Goal: Task Accomplishment & Management: Use online tool/utility

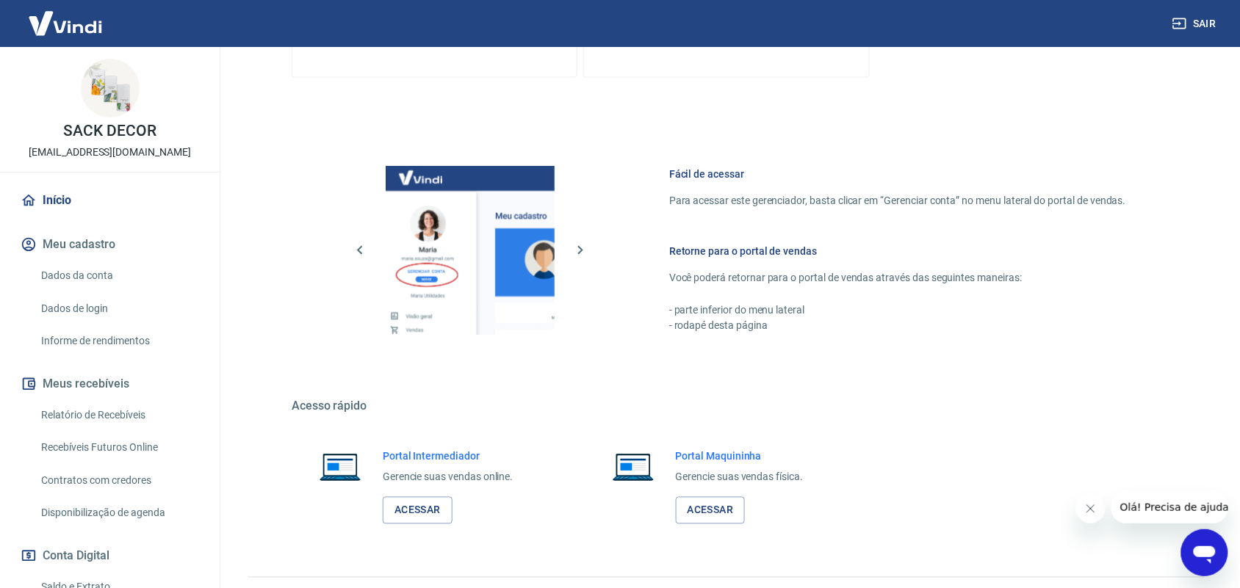
scroll to position [557, 0]
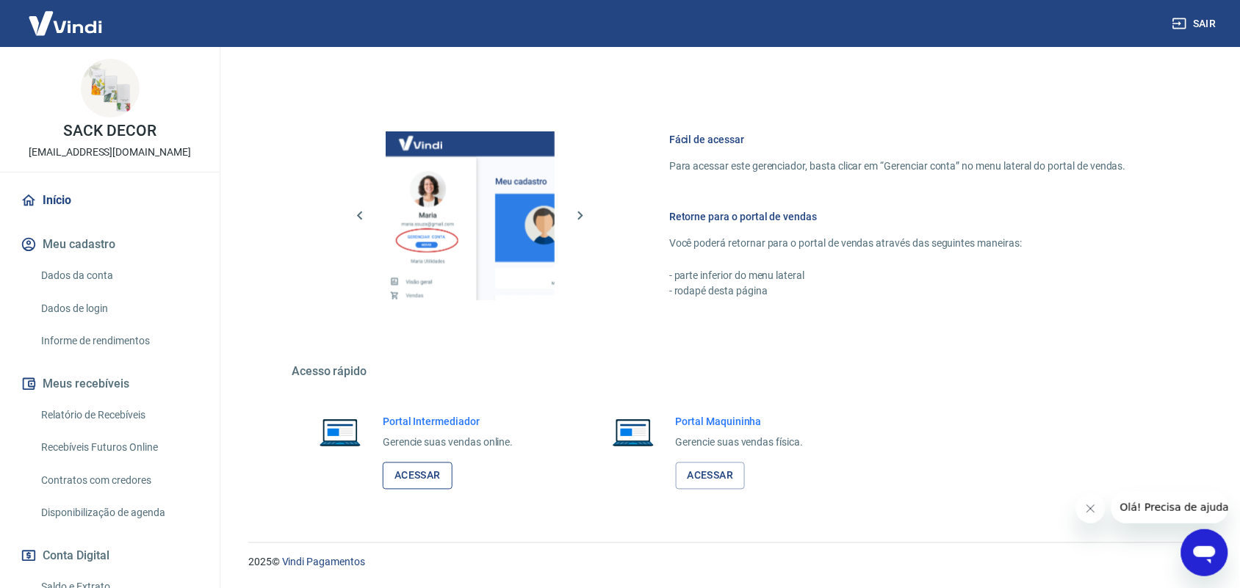
click at [412, 479] on link "Acessar" at bounding box center [418, 476] width 70 height 27
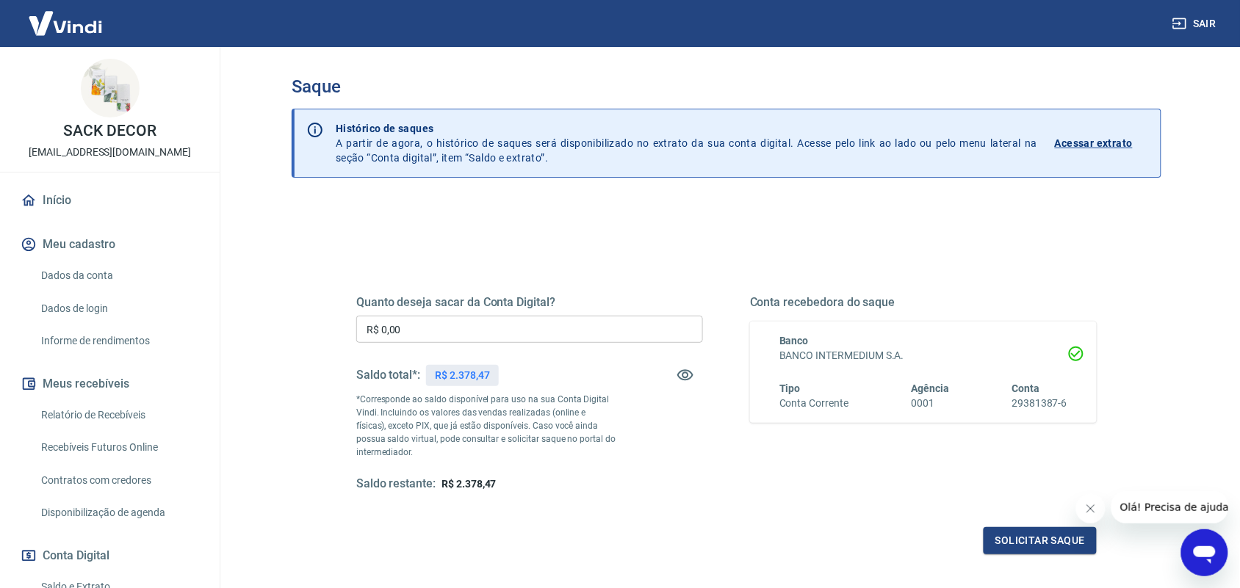
click at [455, 333] on input "R$ 0,00" at bounding box center [529, 329] width 347 height 27
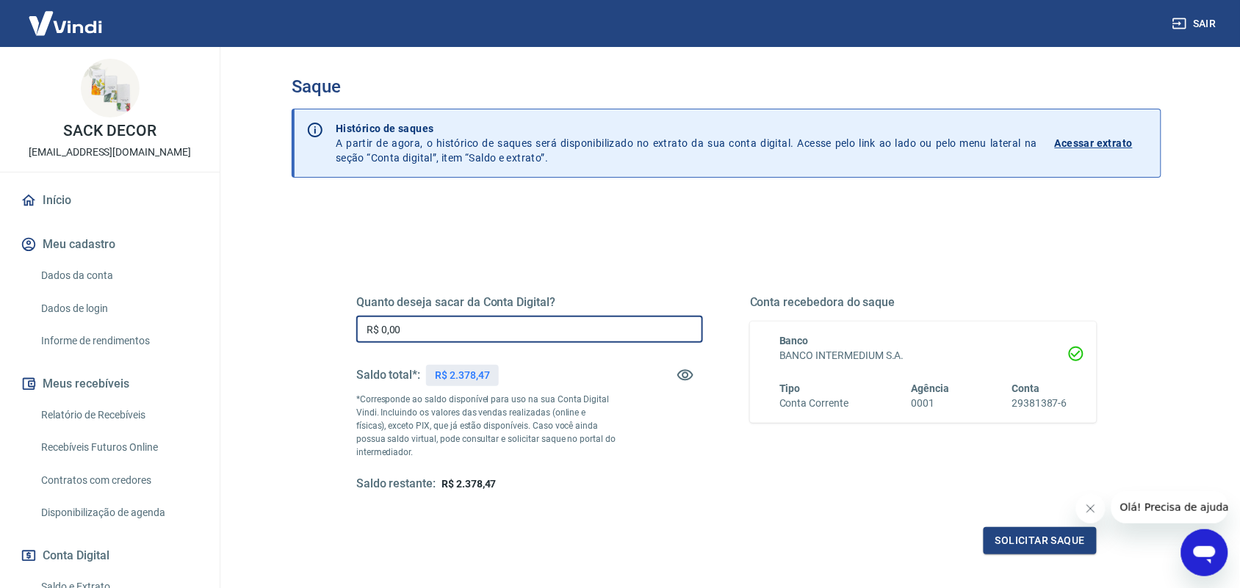
paste input "5.476,78"
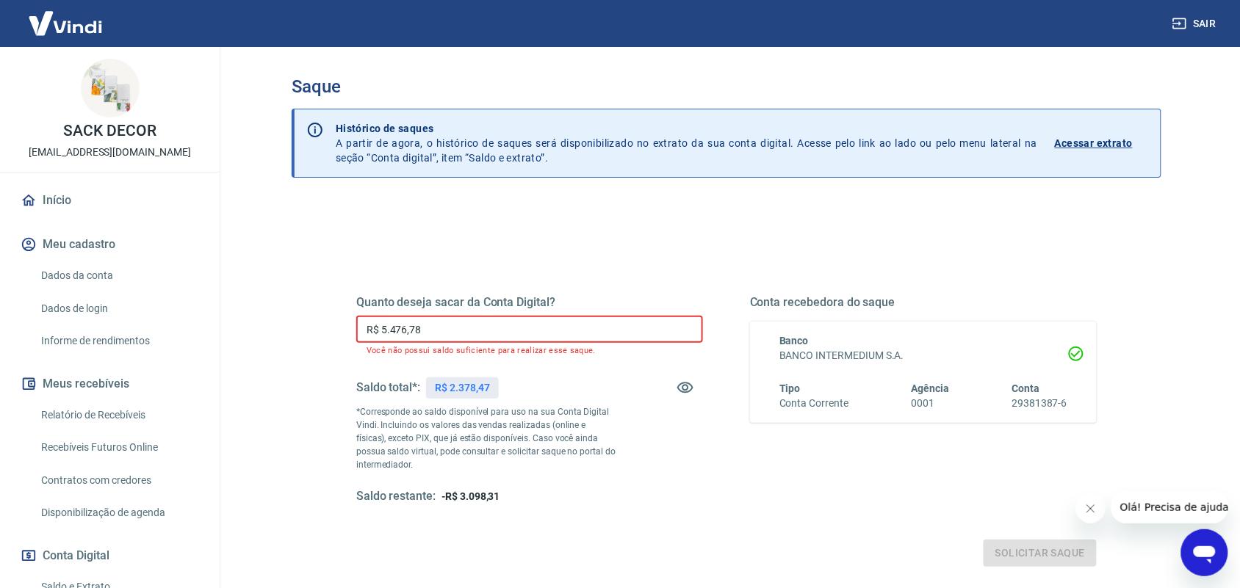
drag, startPoint x: 447, startPoint y: 339, endPoint x: 339, endPoint y: 333, distance: 107.4
click at [339, 333] on div "Quanto deseja sacar da Conta Digital? R$ 5.476,78 ​ Você não possui saldo sufic…" at bounding box center [727, 408] width 776 height 354
type input "R$ 0,00"
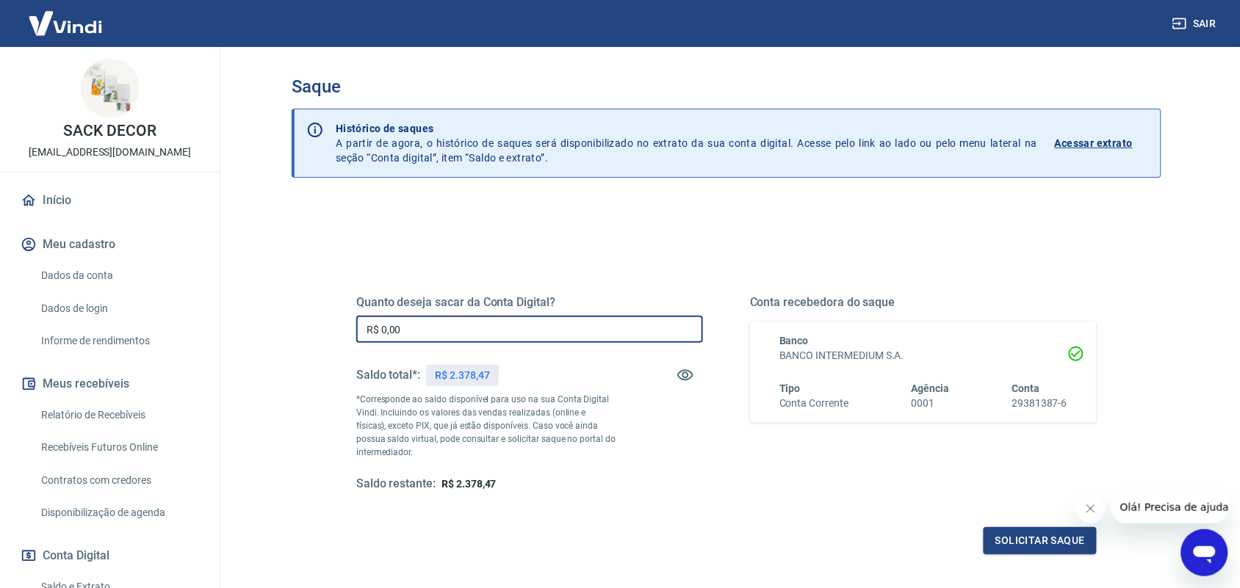
click at [384, 331] on input "R$ 0,00" at bounding box center [529, 329] width 347 height 27
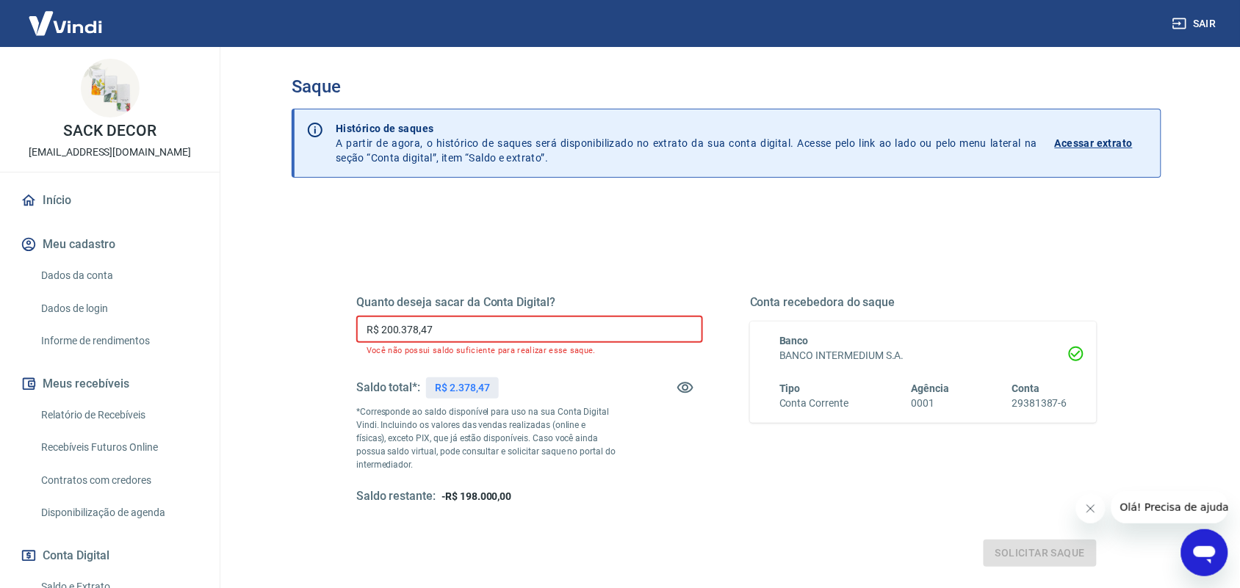
click at [399, 328] on input "R$ 200.378,47" at bounding box center [529, 329] width 347 height 27
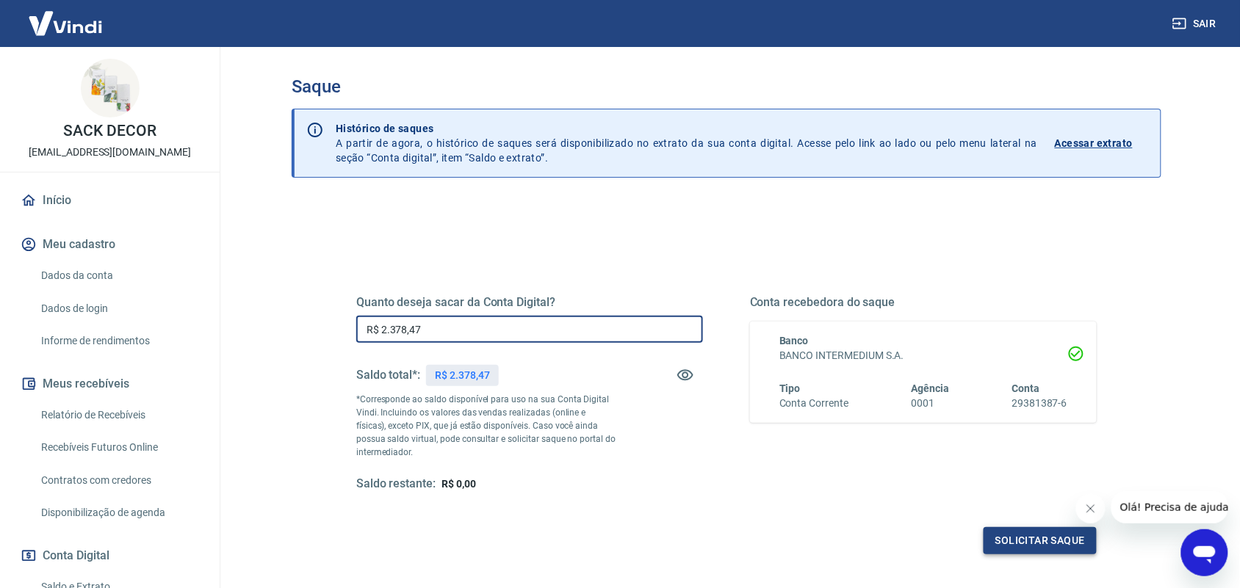
type input "R$ 2.378,47"
click at [1021, 544] on button "Solicitar saque" at bounding box center [1040, 540] width 113 height 27
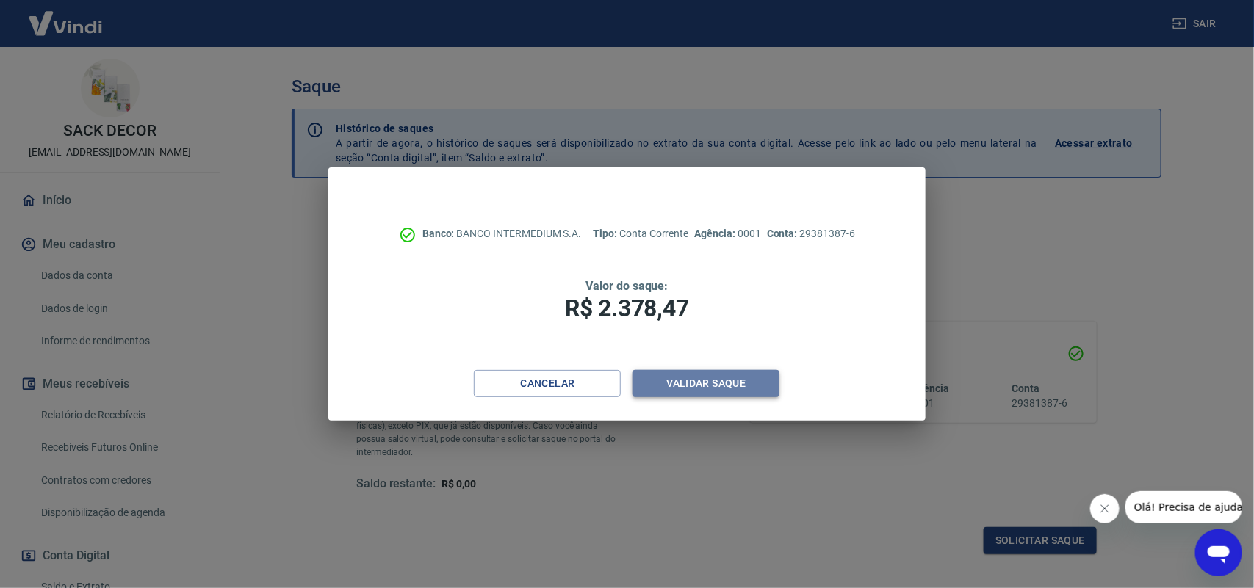
click at [673, 388] on button "Validar saque" at bounding box center [706, 383] width 147 height 27
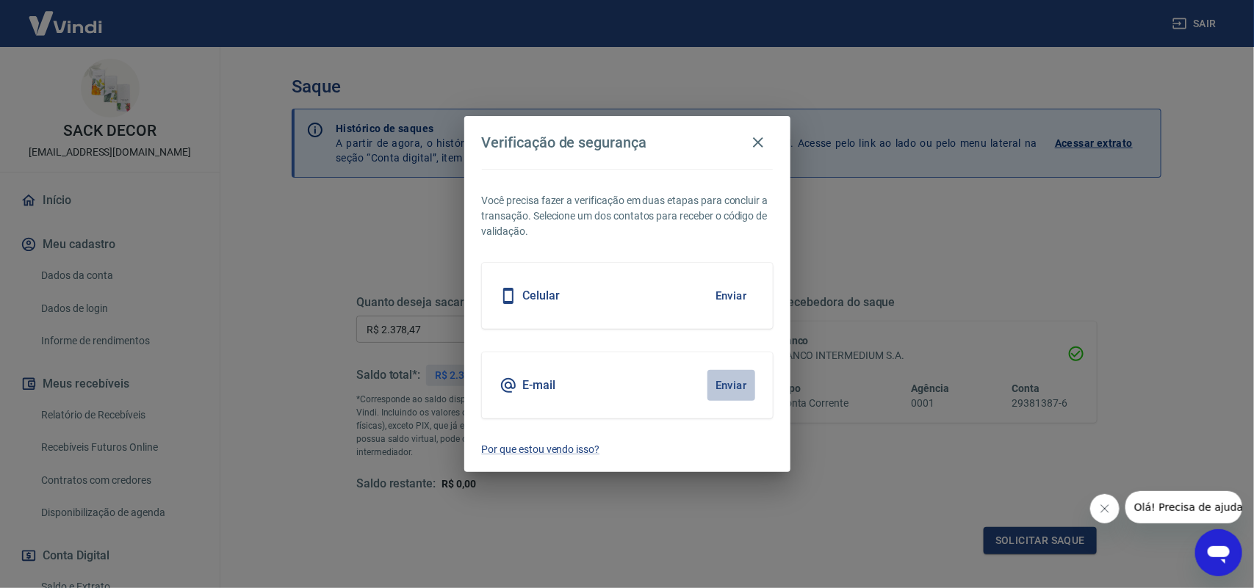
click at [735, 382] on button "Enviar" at bounding box center [731, 385] width 48 height 31
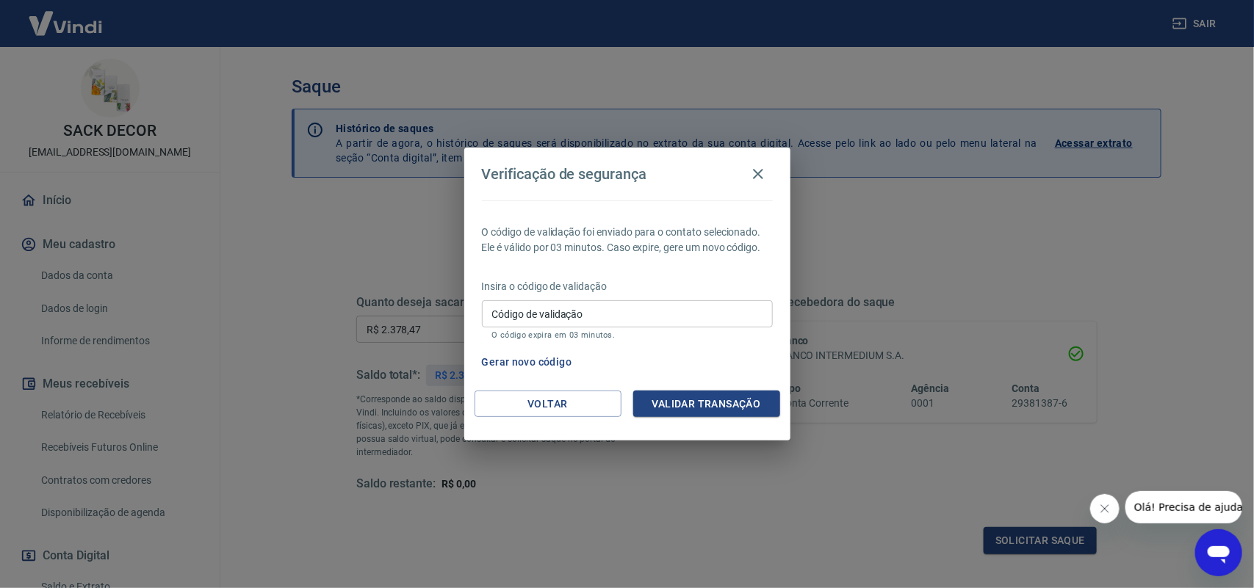
click at [511, 313] on div "Código de validação Código de validação O código expira em 03 minutos." at bounding box center [627, 320] width 291 height 40
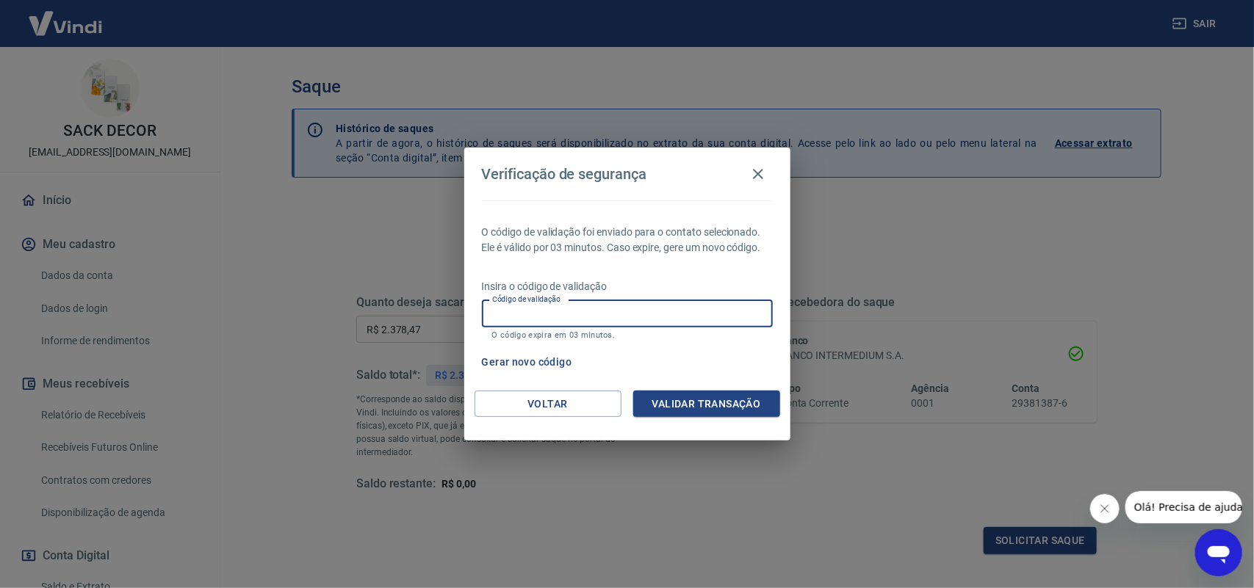
paste input "547678"
type input "547678"
click at [706, 397] on button "Validar transação" at bounding box center [706, 404] width 147 height 27
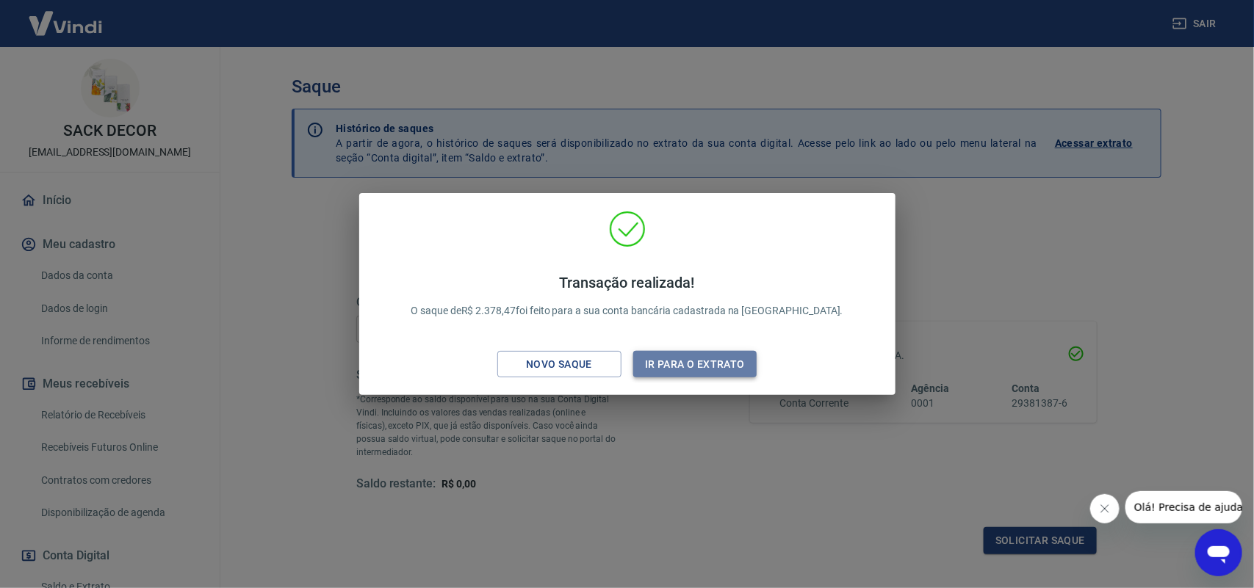
click at [706, 366] on button "Ir para o extrato" at bounding box center [695, 364] width 124 height 27
